Goal: Transaction & Acquisition: Book appointment/travel/reservation

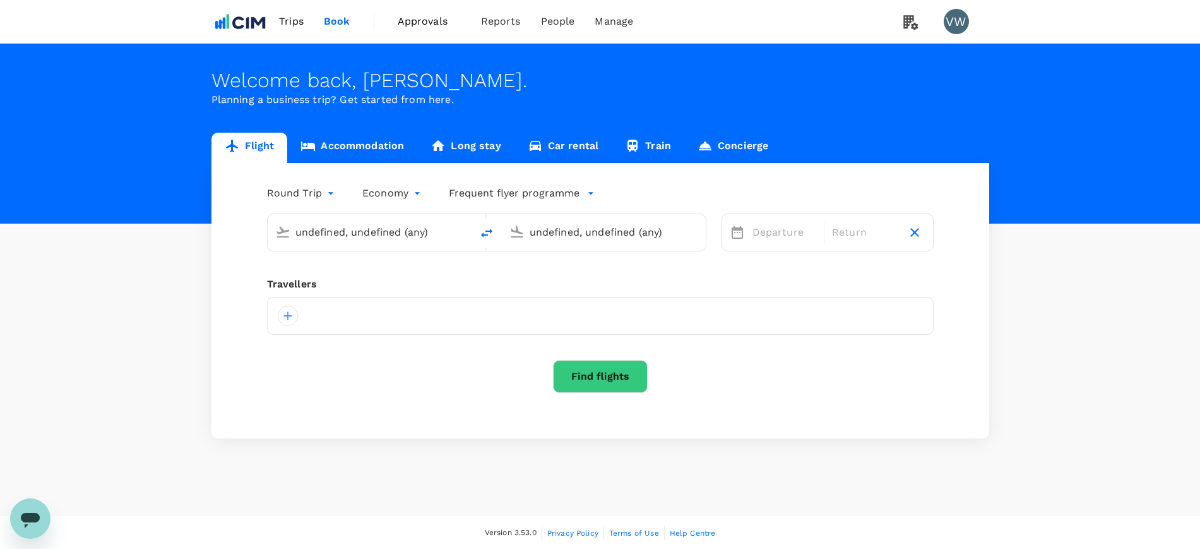
type input "Shannon Intl (SNN)"
type input "John F. Kennedy Intl (JFK)"
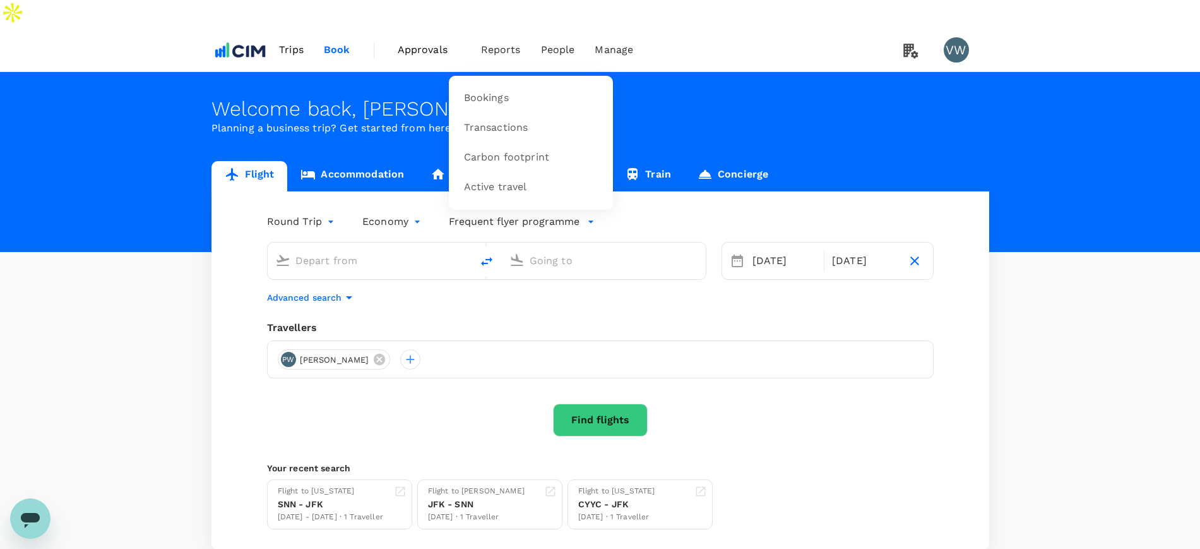
type input "Shannon Intl (SNN)"
type input "John F. Kennedy Intl (JFK)"
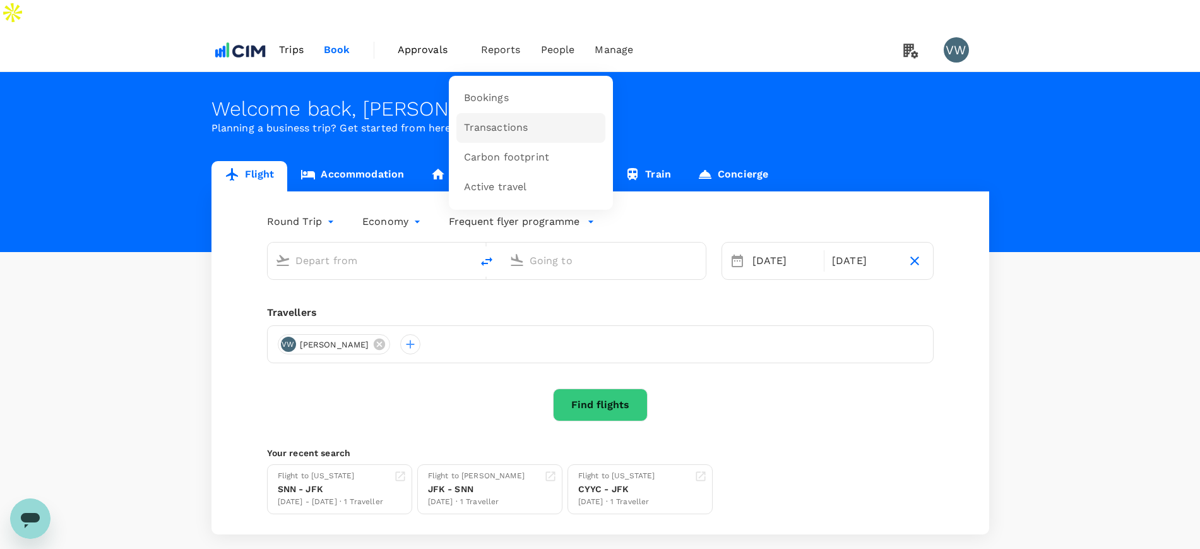
type input "Shannon Intl (SNN)"
type input "John F. Kennedy Intl (JFK)"
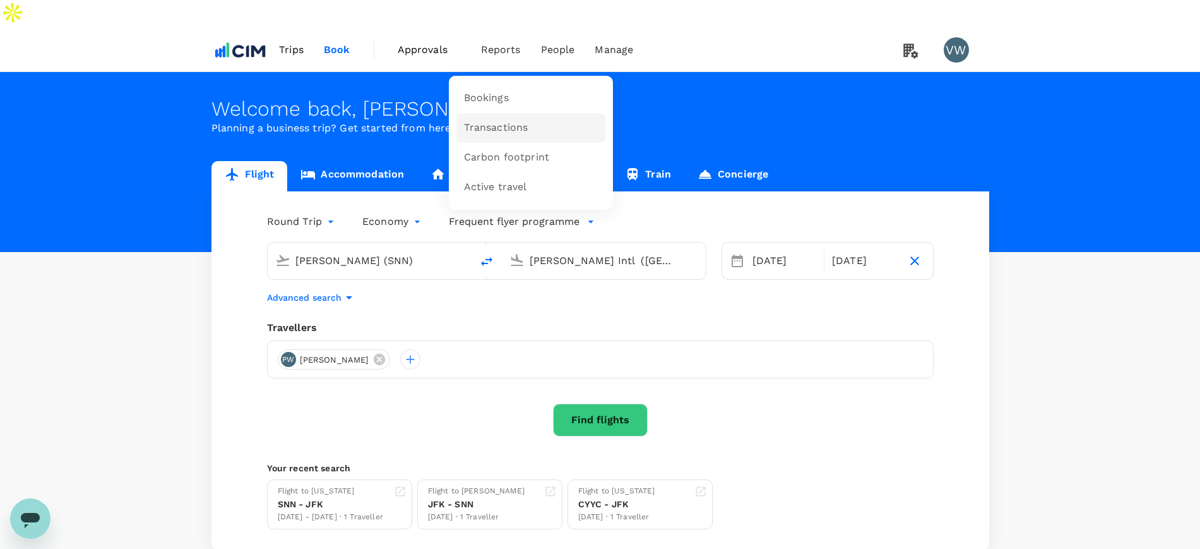
click at [494, 121] on span "Transactions" at bounding box center [496, 128] width 64 height 15
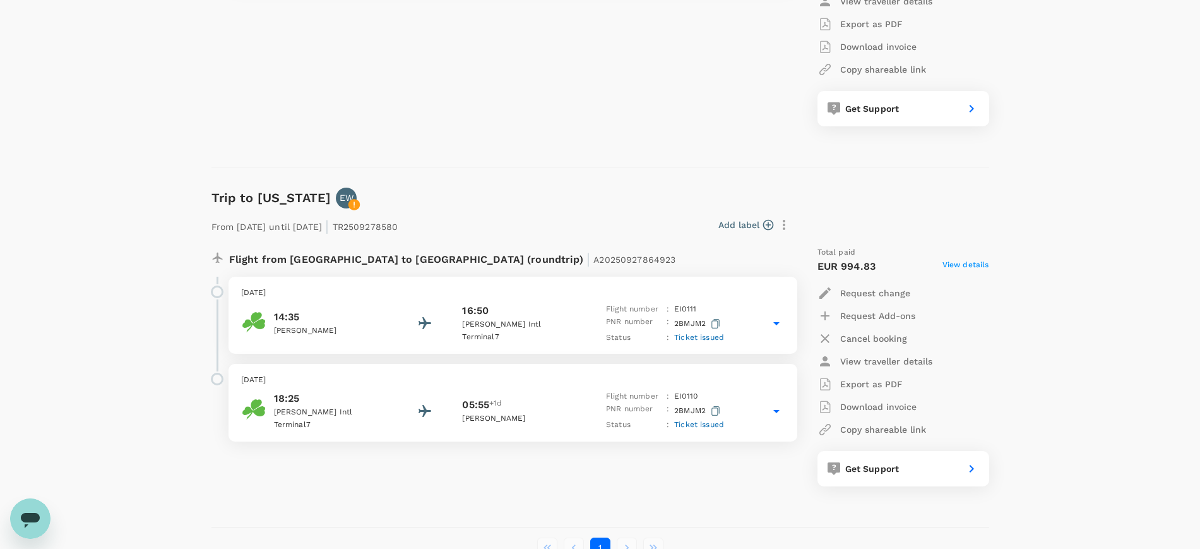
scroll to position [1074, 0]
